Goal: Check status: Check status

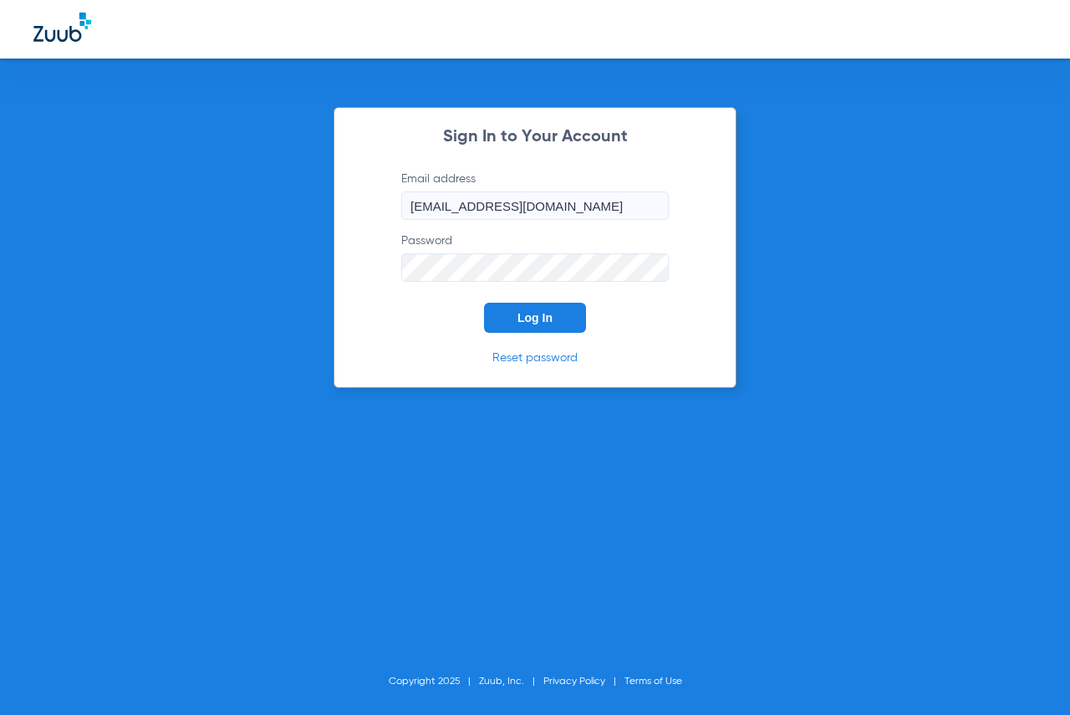
click at [519, 309] on button "Log In" at bounding box center [535, 318] width 102 height 30
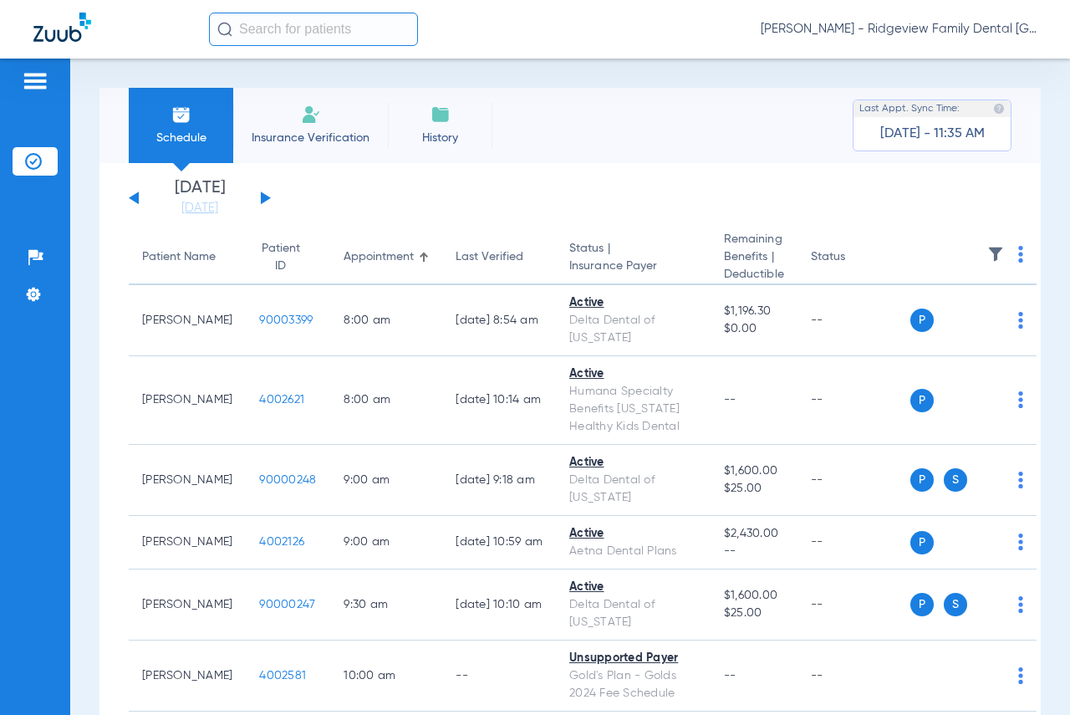
click at [265, 197] on button at bounding box center [266, 198] width 10 height 13
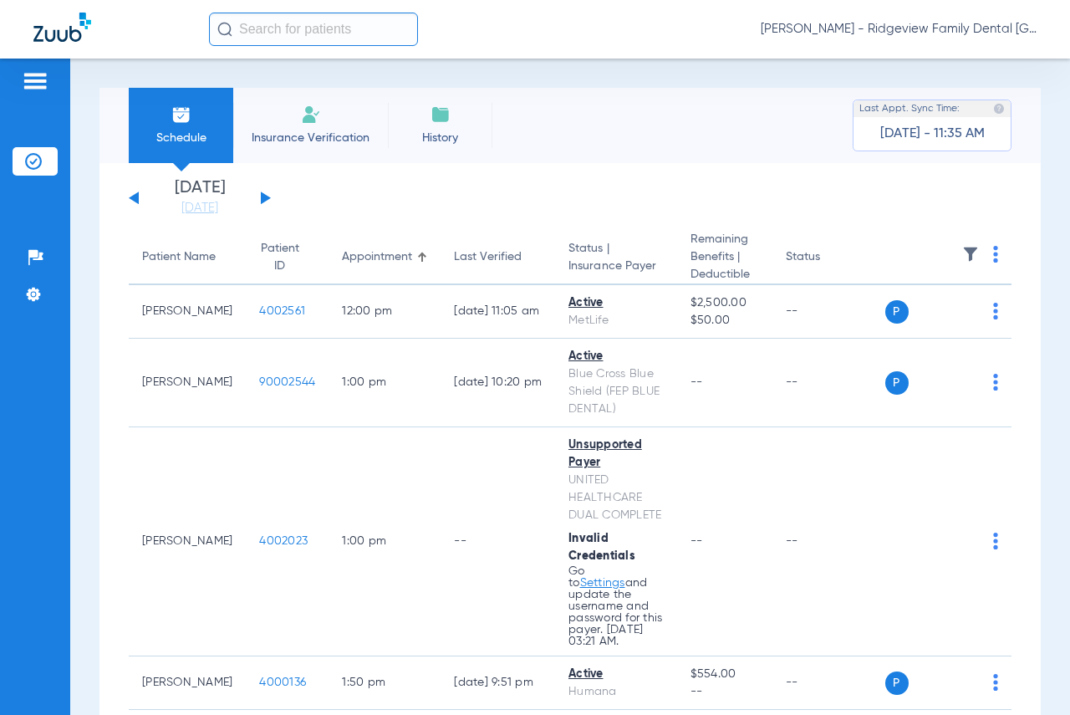
click at [260, 197] on div "[DATE] [DATE] [DATE] [DATE] [DATE] [DATE] [DATE] [DATE] [DATE] [DATE] [DATE] [D…" at bounding box center [200, 198] width 142 height 37
click at [265, 197] on button at bounding box center [266, 198] width 10 height 13
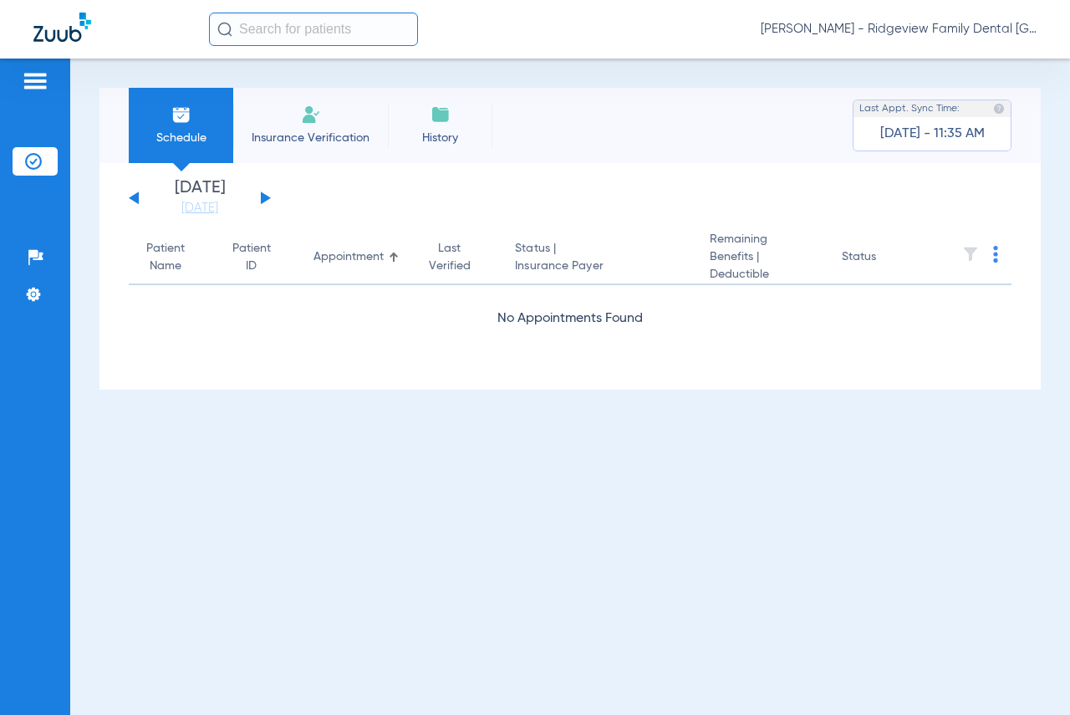
click at [265, 197] on button at bounding box center [266, 198] width 10 height 13
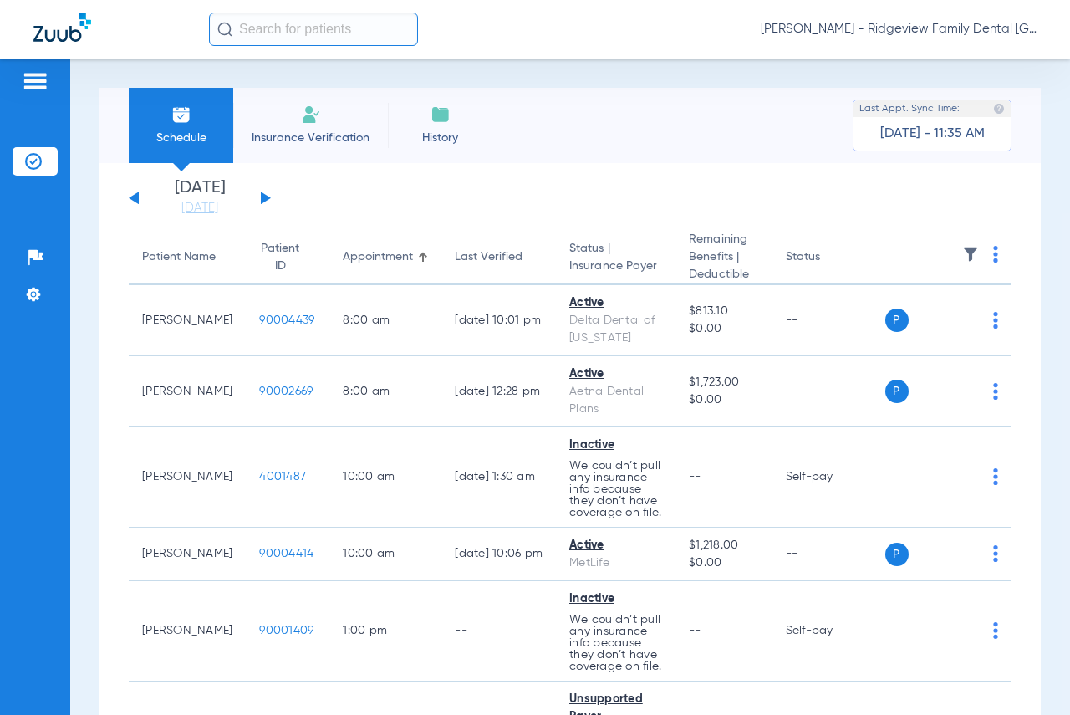
click at [265, 197] on button at bounding box center [266, 198] width 10 height 13
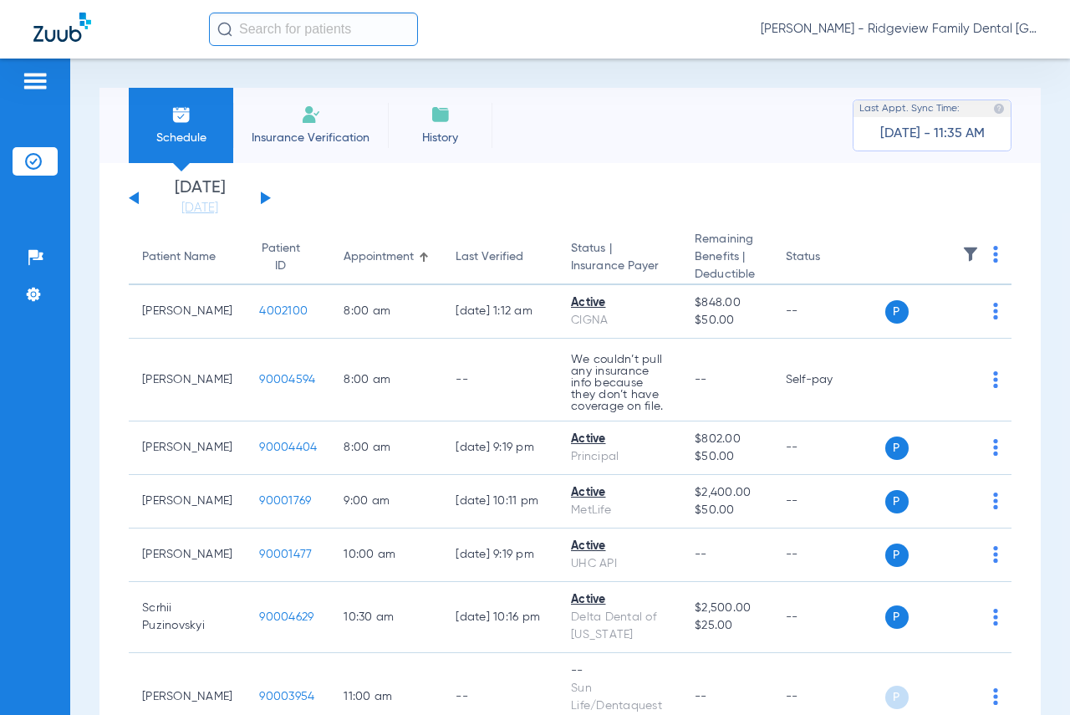
click at [145, 195] on div "[DATE] [DATE] [DATE] [DATE] [DATE] [DATE] [DATE] [DATE] [DATE] [DATE] [DATE] [D…" at bounding box center [200, 198] width 142 height 37
click at [134, 195] on button at bounding box center [134, 198] width 10 height 13
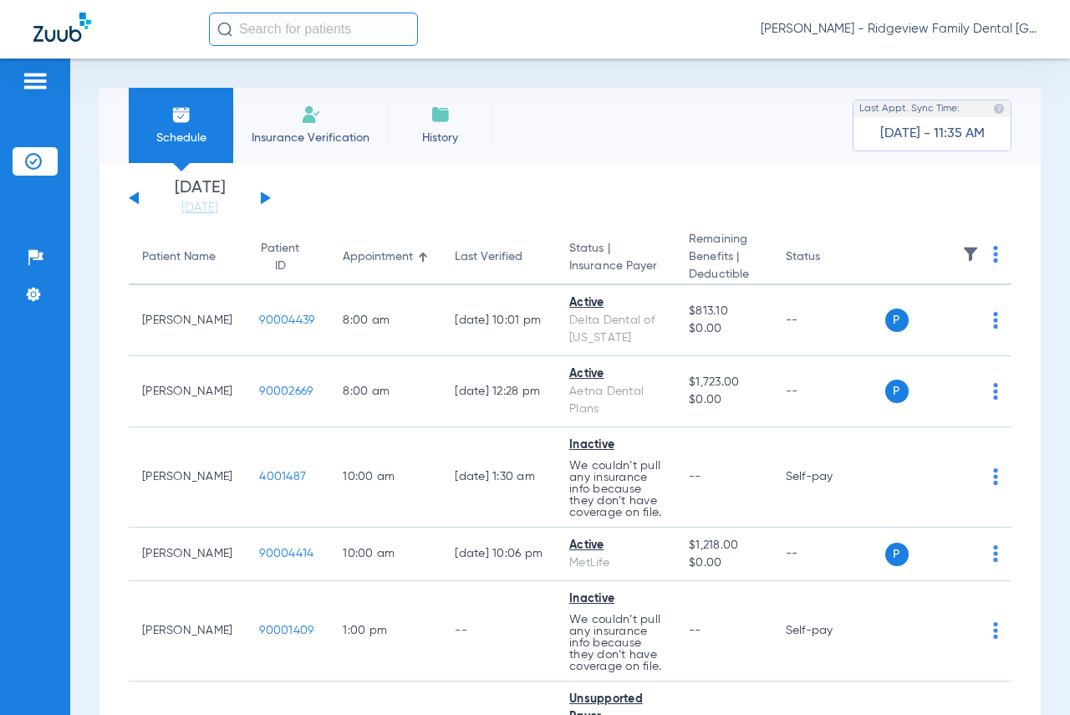
click at [140, 196] on div "[DATE] [DATE] [DATE] [DATE] [DATE] [DATE] [DATE] [DATE] [DATE] [DATE] [DATE] [D…" at bounding box center [200, 198] width 142 height 37
click at [258, 198] on div "[DATE] [DATE] [DATE] [DATE] [DATE] [DATE] [DATE] [DATE] [DATE] [DATE] [DATE] [D…" at bounding box center [200, 198] width 142 height 37
click at [260, 197] on div "[DATE] [DATE] [DATE] [DATE] [DATE] [DATE] [DATE] [DATE] [DATE] [DATE] [DATE] [D…" at bounding box center [200, 198] width 142 height 37
click at [266, 196] on button at bounding box center [266, 198] width 10 height 13
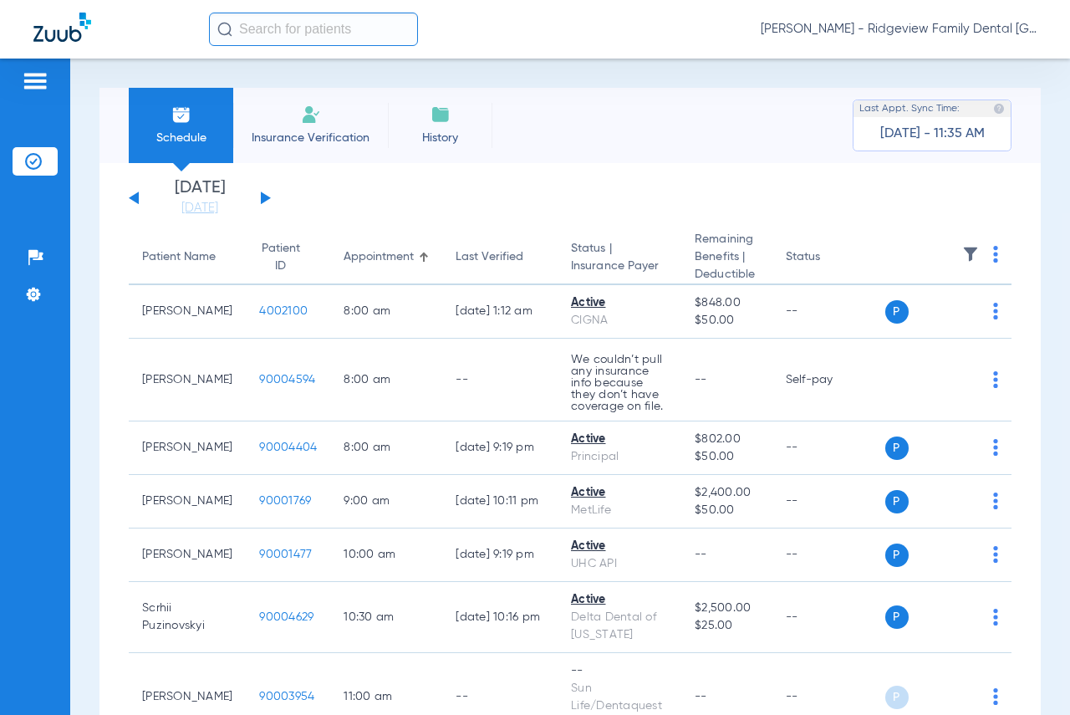
click at [266, 196] on button at bounding box center [266, 198] width 10 height 13
